Goal: Transaction & Acquisition: Purchase product/service

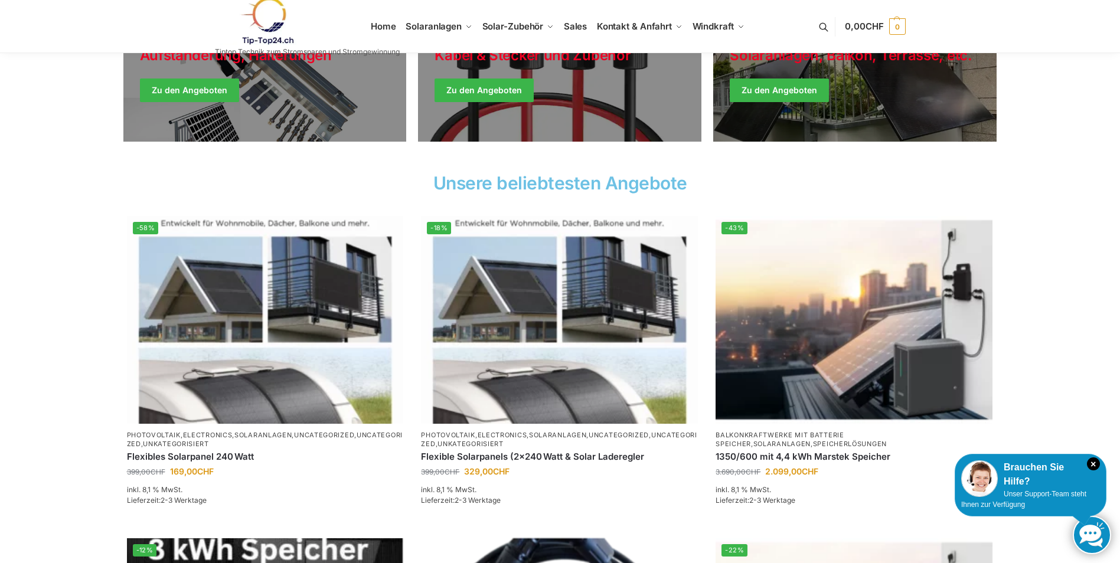
scroll to position [354, 0]
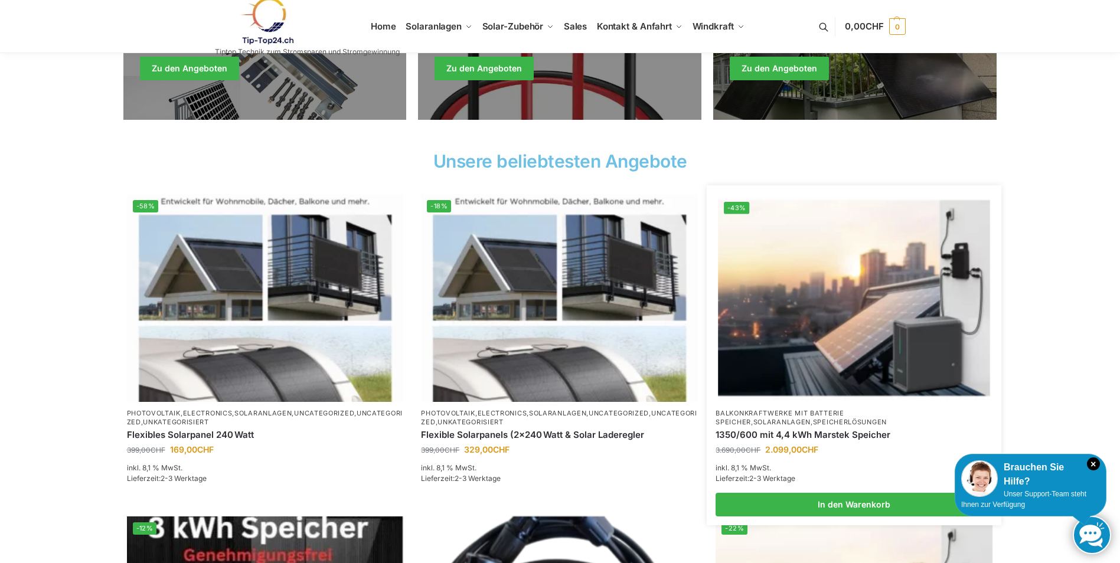
click at [793, 416] on link "Balkonkraftwerke mit Batterie Speicher" at bounding box center [780, 417] width 128 height 17
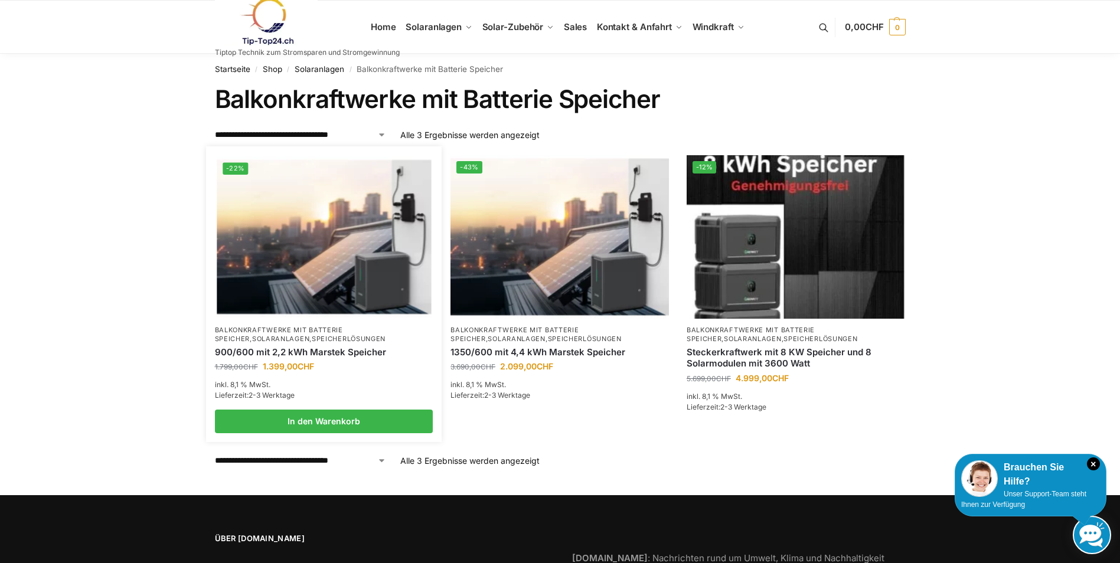
click at [331, 328] on link "Balkonkraftwerke mit Batterie Speicher" at bounding box center [279, 334] width 128 height 17
click at [365, 356] on link "900/600 mit 2,2 kWh Marstek Speicher" at bounding box center [324, 353] width 219 height 12
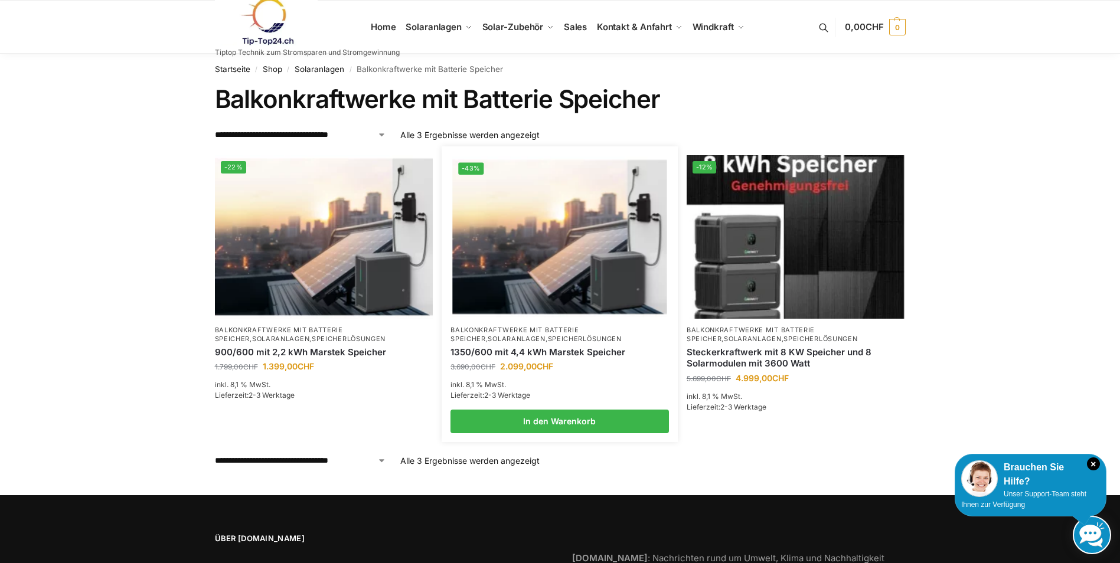
click at [548, 341] on link "Speicherlösungen" at bounding box center [585, 339] width 74 height 8
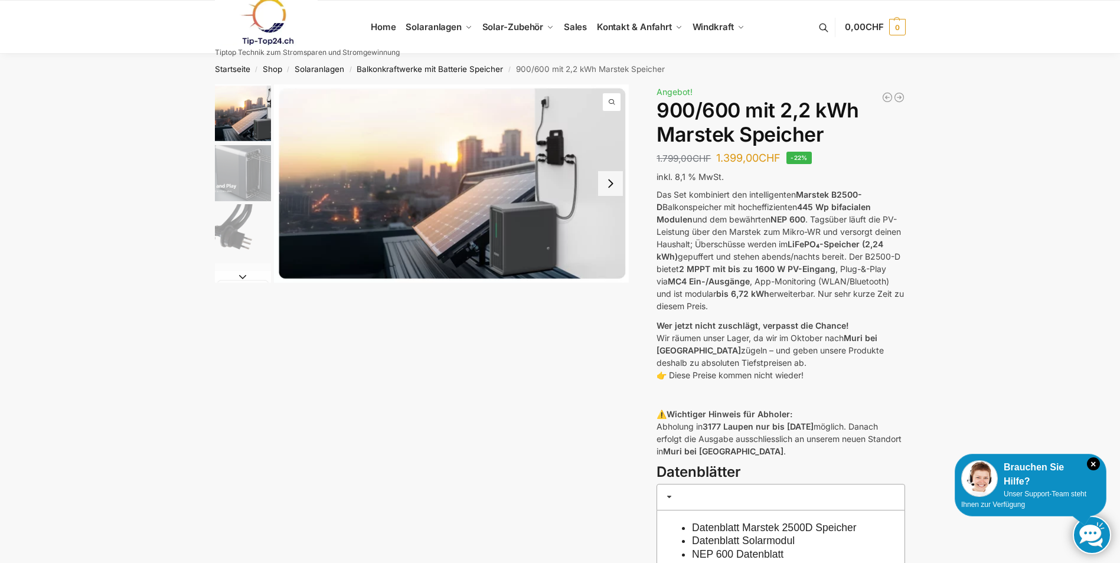
click at [246, 238] on img "3 / 8" at bounding box center [243, 232] width 56 height 56
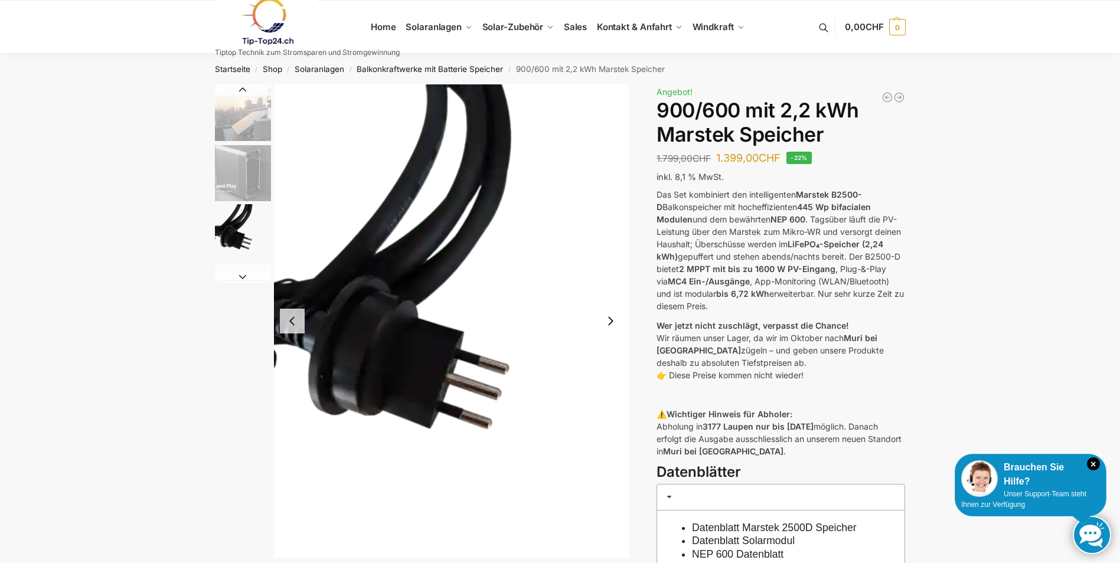
click at [264, 194] on img "2 / 8" at bounding box center [243, 173] width 56 height 56
click at [260, 183] on img "2 / 8" at bounding box center [243, 173] width 56 height 56
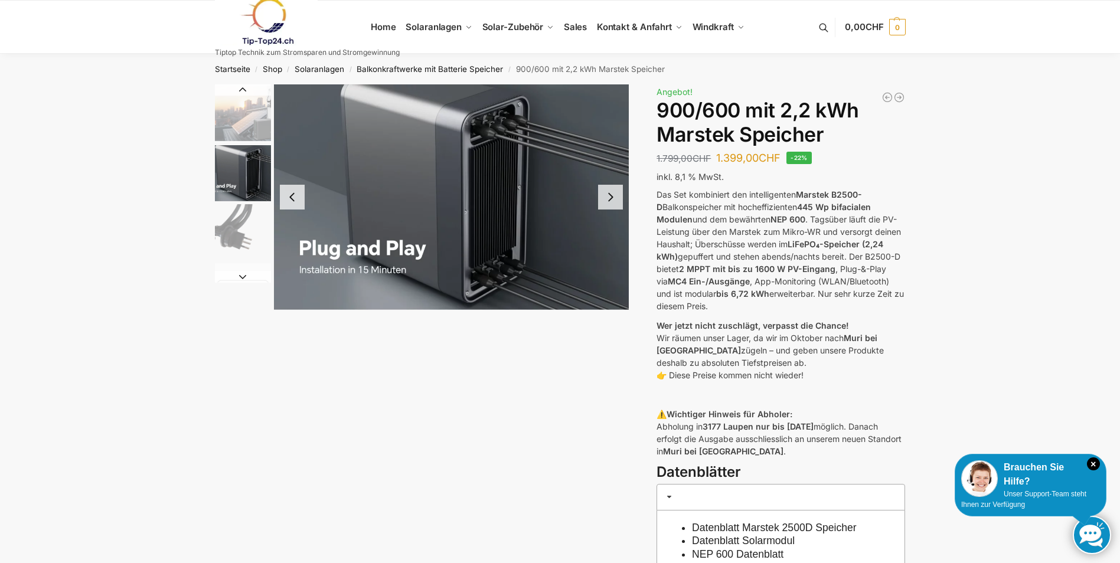
click at [301, 198] on button "Previous slide" at bounding box center [292, 197] width 25 height 25
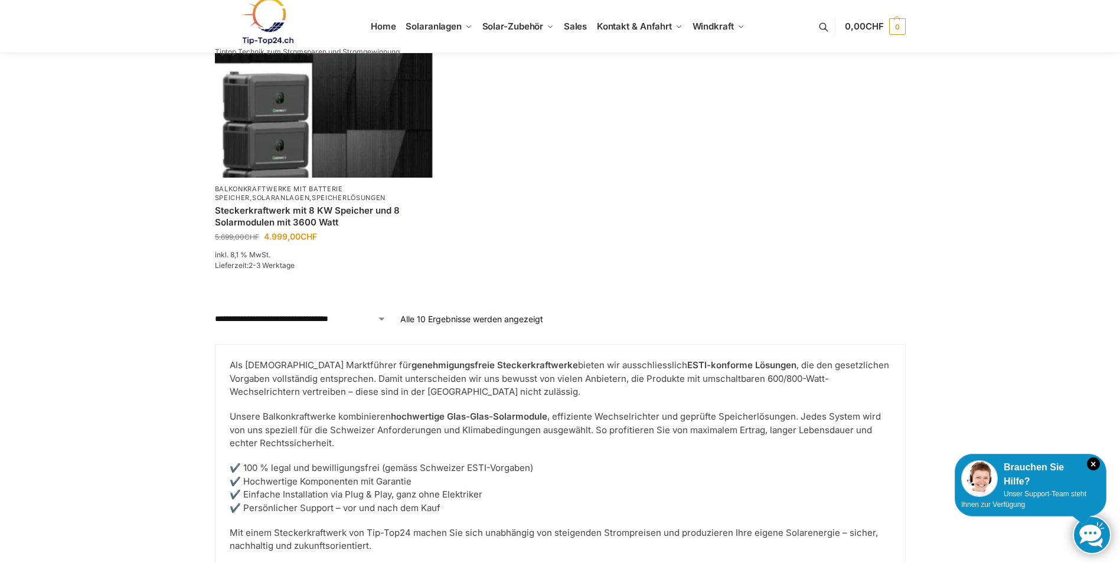
scroll to position [1299, 0]
